Goal: Task Accomplishment & Management: Manage account settings

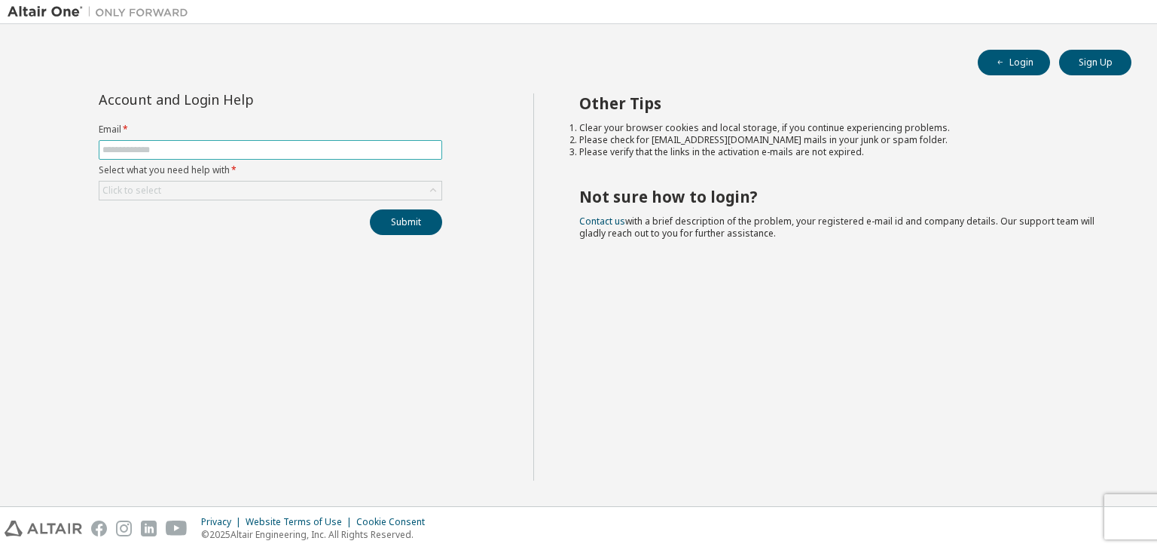
click at [384, 142] on span at bounding box center [270, 150] width 343 height 20
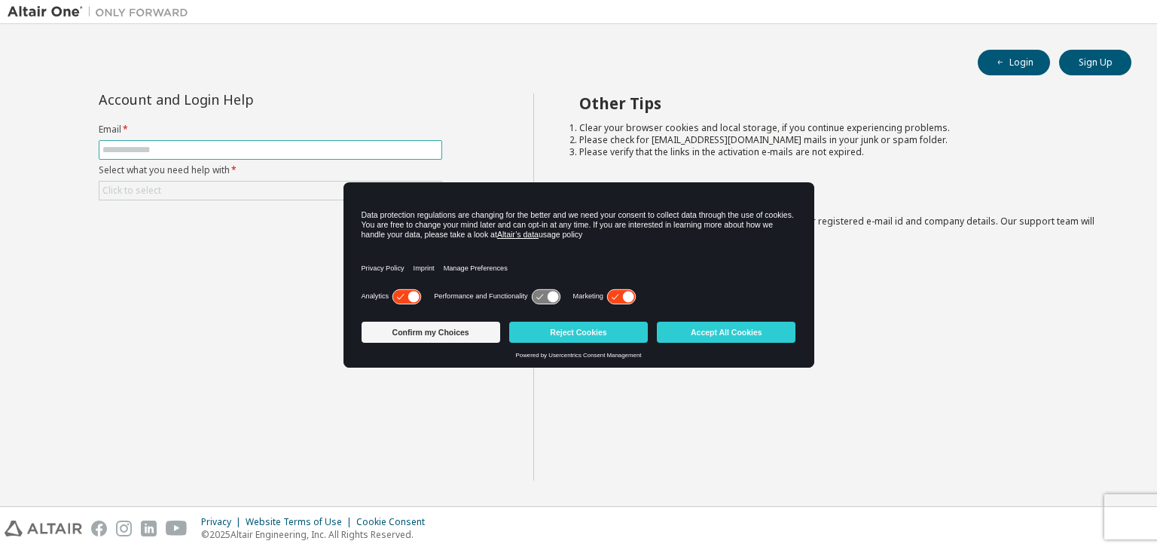
click at [376, 157] on span at bounding box center [270, 150] width 343 height 20
click at [701, 327] on button "Accept All Cookies" at bounding box center [726, 332] width 139 height 21
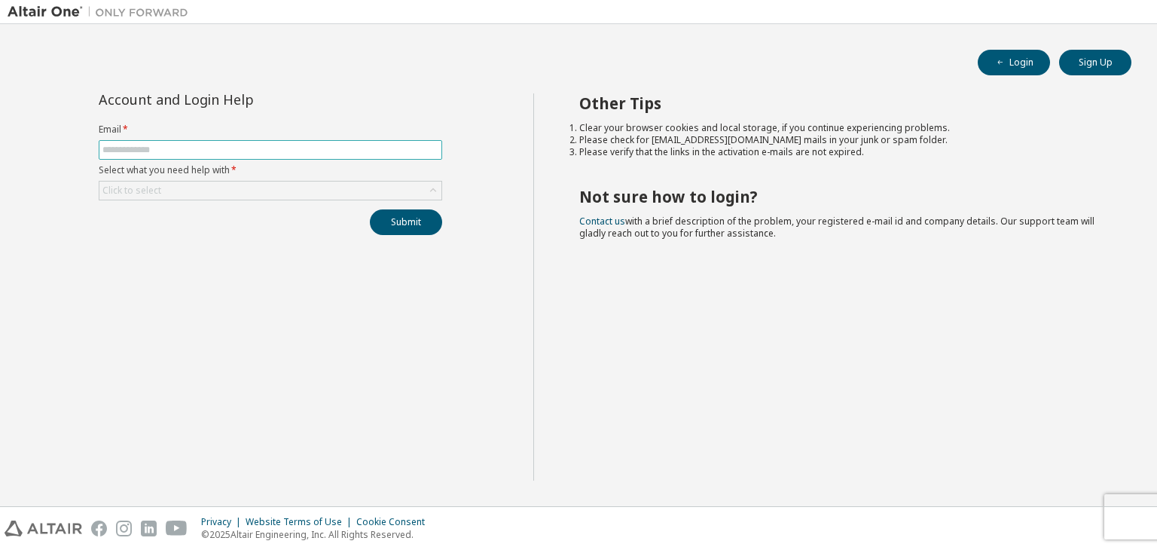
click at [358, 148] on input "text" at bounding box center [270, 150] width 336 height 12
type input "**********"
click at [284, 189] on div "Click to select" at bounding box center [270, 190] width 342 height 18
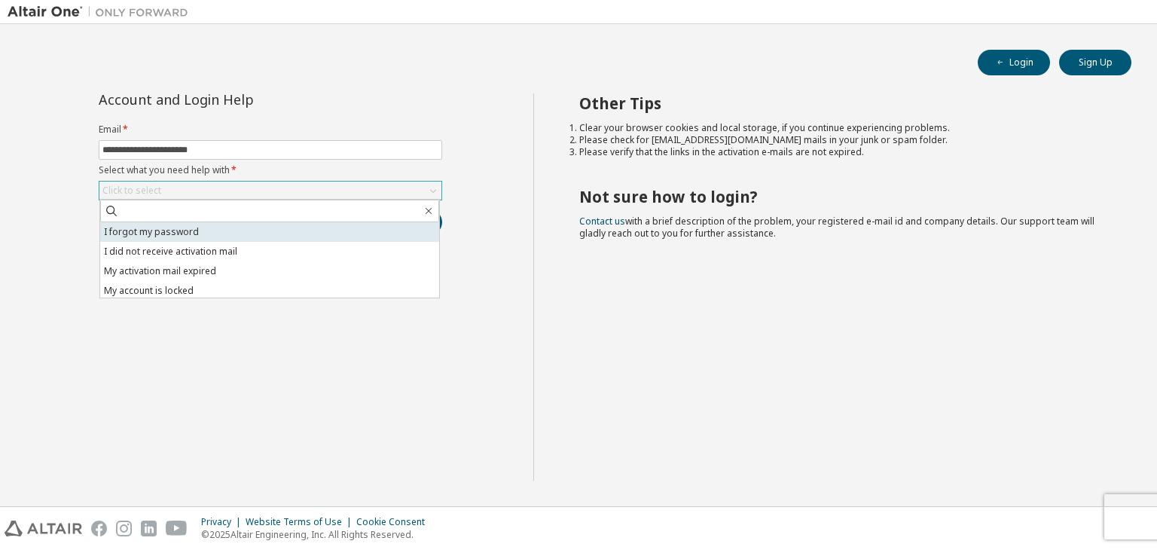
click at [256, 236] on li "I forgot my password" at bounding box center [269, 232] width 339 height 20
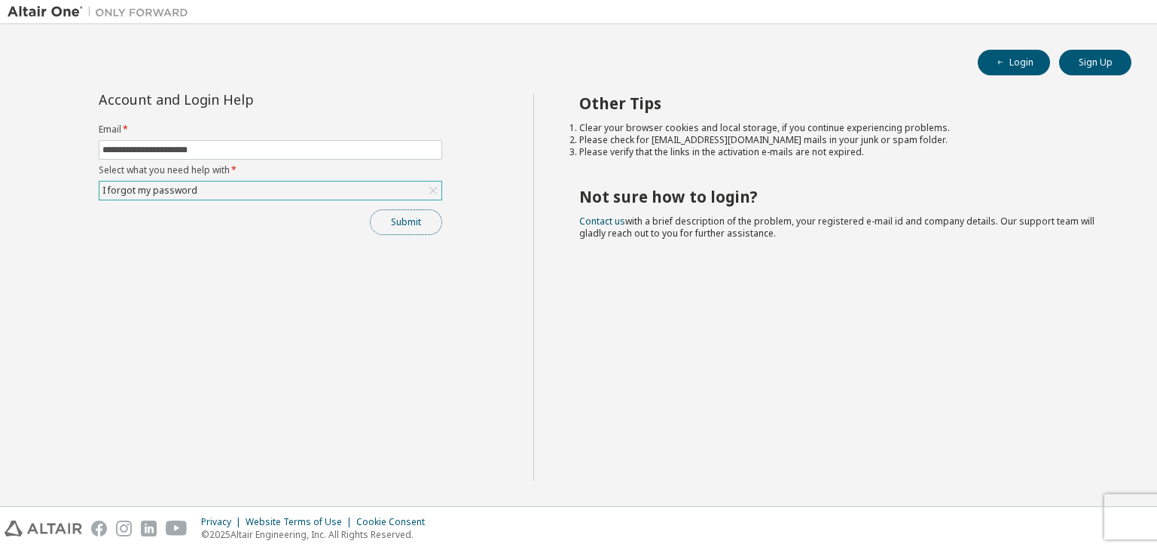
click at [390, 219] on button "Submit" at bounding box center [406, 222] width 72 height 26
